Goal: Information Seeking & Learning: Learn about a topic

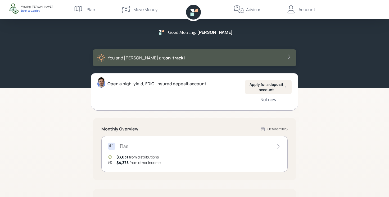
click at [307, 10] on div "Account" at bounding box center [306, 9] width 17 height 6
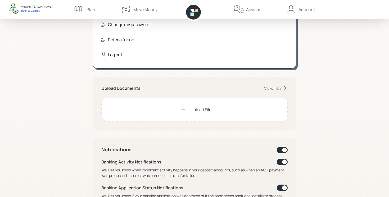
scroll to position [77, 0]
click at [272, 85] on div "Upload Documents View files Upload File" at bounding box center [194, 103] width 203 height 53
click at [270, 89] on div "View files" at bounding box center [273, 89] width 18 height 6
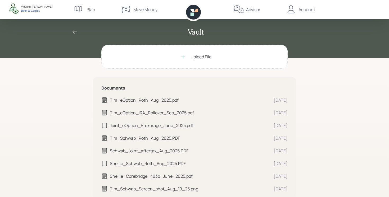
scroll to position [50, 0]
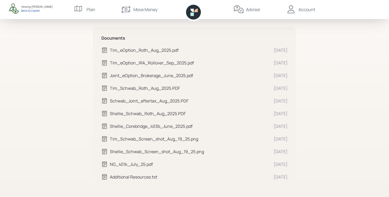
click at [144, 48] on div "Tim_eOption_Roth_Aug_2025.pdf" at bounding box center [189, 50] width 159 height 6
click at [148, 47] on div "Tim_eOption_Roth_Aug_2025.pdf" at bounding box center [189, 50] width 159 height 6
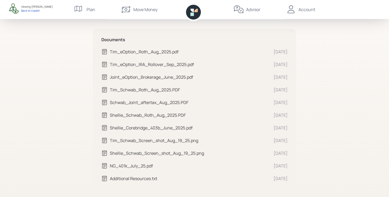
scroll to position [50, 0]
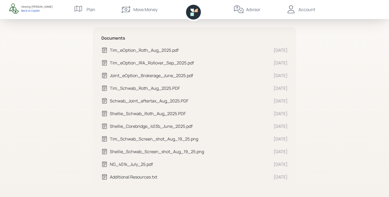
click at [152, 61] on div "Tim_eOption_IRA_Rollover_Sep_2025.pdf" at bounding box center [189, 63] width 159 height 6
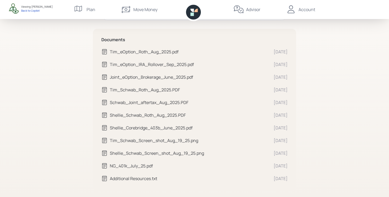
scroll to position [50, 0]
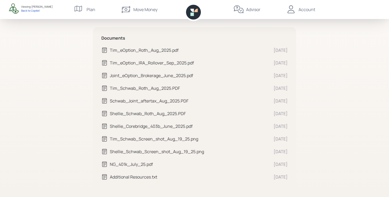
click at [145, 77] on div "Joint_eOption_Brokerage_June_2025.pdf" at bounding box center [189, 75] width 159 height 6
click at [137, 75] on div "Joint_eOption_Brokerage_June_2025.pdf" at bounding box center [189, 75] width 159 height 6
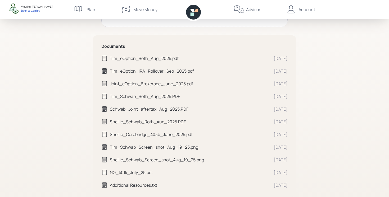
scroll to position [50, 0]
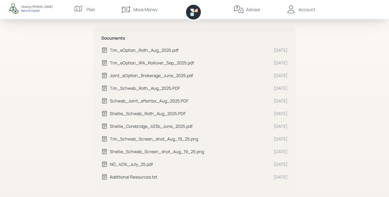
click at [147, 89] on div "Tim_Schwab_Roth_Aug_2025.PDF" at bounding box center [189, 88] width 159 height 6
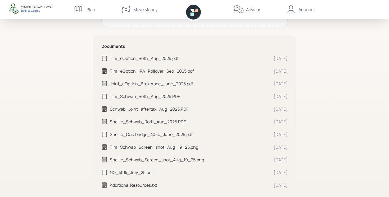
scroll to position [50, 0]
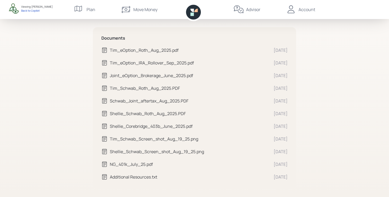
click at [137, 100] on div "Schwab_Joint_aftertax_Aug_2025.PDF" at bounding box center [189, 101] width 159 height 6
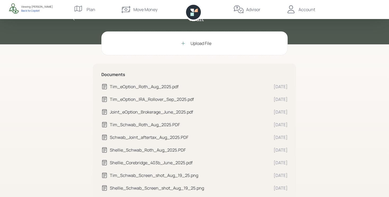
scroll to position [50, 0]
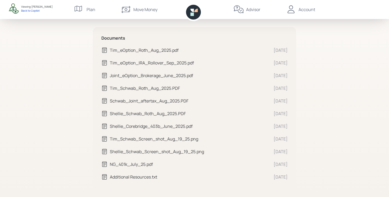
click at [117, 114] on div "Shellie_Schwab_Roth_Aug_2025.PDF" at bounding box center [189, 114] width 159 height 6
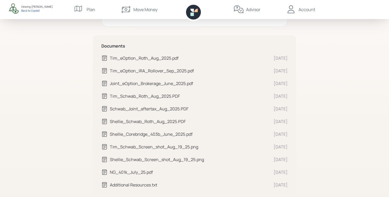
scroll to position [50, 0]
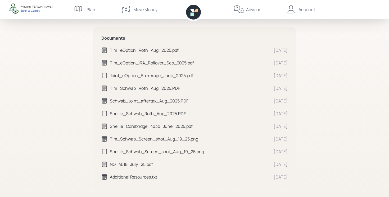
click at [129, 127] on div "Shellie_Corebridge_403b_June_2025.pdf" at bounding box center [189, 126] width 159 height 6
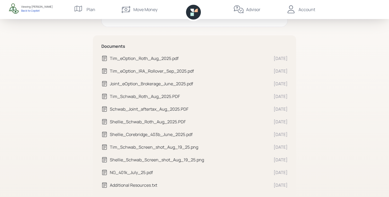
scroll to position [50, 0]
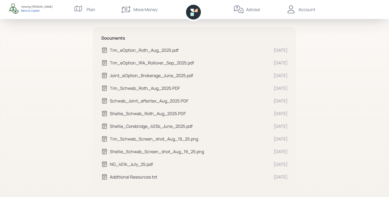
click at [135, 137] on div "Tim_Schwab_Screen_shot_Aug_19_25.png" at bounding box center [189, 139] width 159 height 6
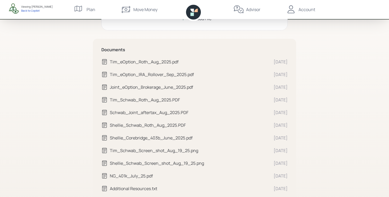
scroll to position [50, 0]
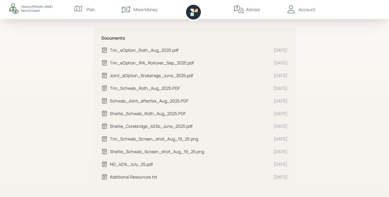
click at [148, 152] on div "Shellie_Schwab_Screen_shot_Aug_19_25.png" at bounding box center [189, 152] width 159 height 6
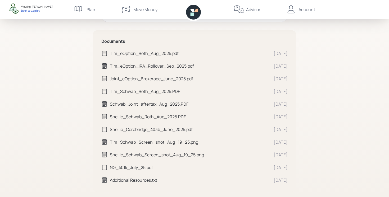
scroll to position [50, 0]
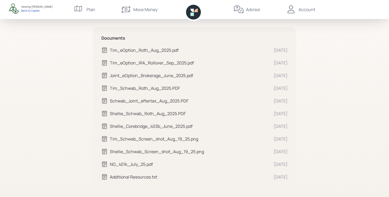
click at [142, 164] on div "NG_401k_July_25.pdf" at bounding box center [189, 164] width 159 height 6
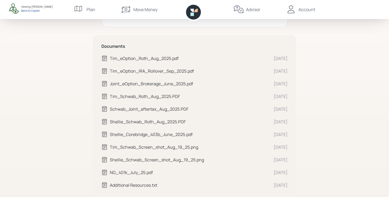
scroll to position [50, 0]
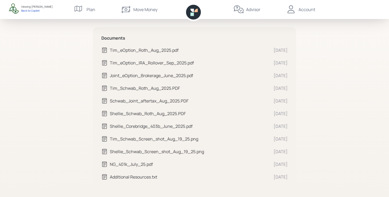
click at [35, 13] on div "Viewing: Tim Burley Back to Copilot" at bounding box center [30, 8] width 44 height 11
click at [35, 11] on div "Back to Copilot" at bounding box center [36, 11] width 31 height 4
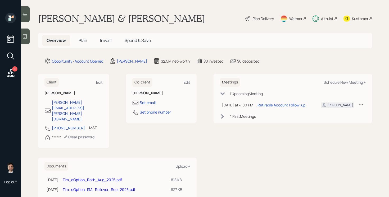
click at [81, 40] on span "Plan" at bounding box center [83, 41] width 9 height 6
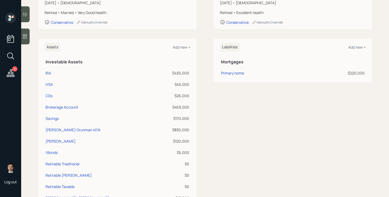
scroll to position [98, 0]
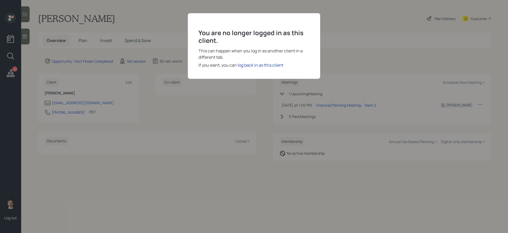
click at [257, 63] on div "log back in as this client" at bounding box center [260, 65] width 46 height 6
